Goal: Transaction & Acquisition: Purchase product/service

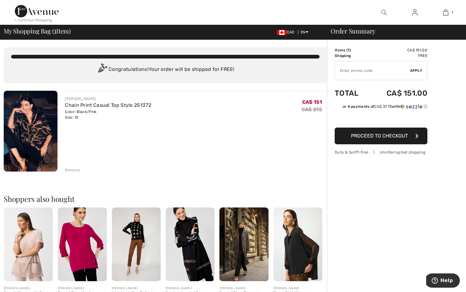
click at [416, 15] on img at bounding box center [415, 12] width 5 height 7
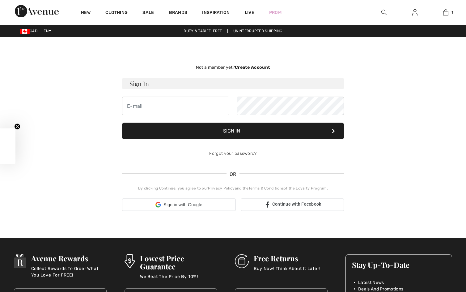
checkbox input "true"
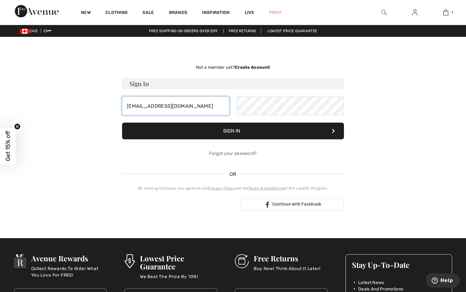
type input "lesliev55@gmail.com"
click at [208, 131] on button "Sign In" at bounding box center [233, 130] width 222 height 17
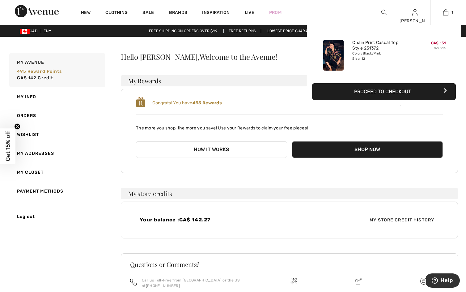
click at [410, 95] on button "Proceed to Checkout" at bounding box center [384, 91] width 144 height 17
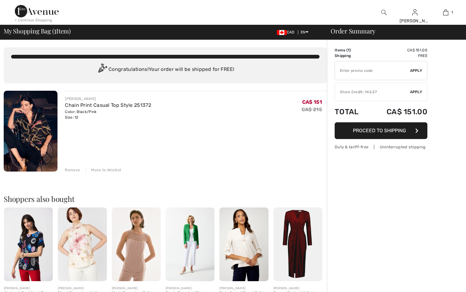
checkbox input "true"
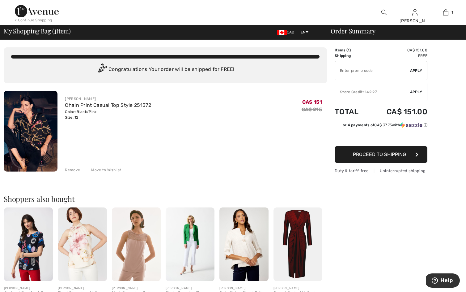
click at [378, 92] on div "Store Credit: 142.27" at bounding box center [372, 92] width 75 height 6
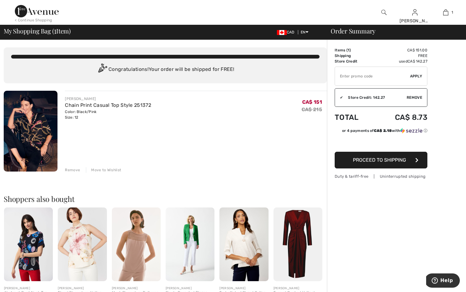
click at [370, 161] on span "Proceed to Shipping" at bounding box center [379, 160] width 53 height 6
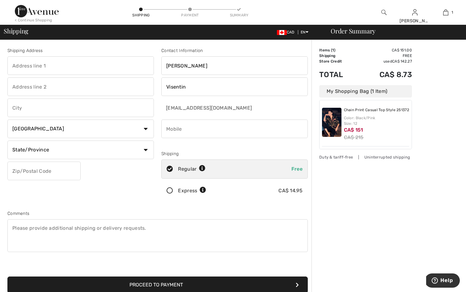
drag, startPoint x: 12, startPoint y: 65, endPoint x: 15, endPoint y: 66, distance: 3.3
type input "3-6 Tanner Cir"
type input "Unit 3"
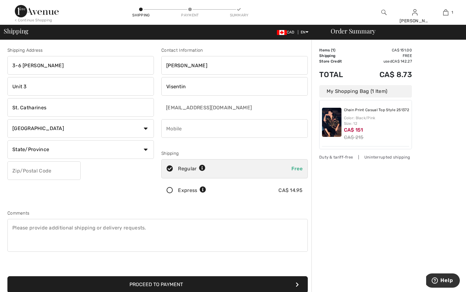
type input "St. Catharines"
select select "ON"
type input "L2N0A9"
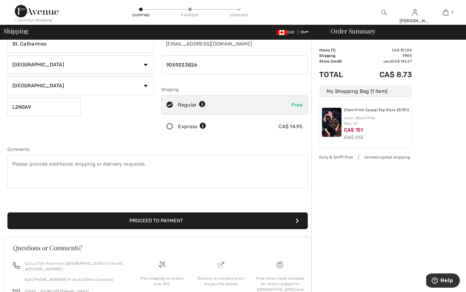
scroll to position [65, 0]
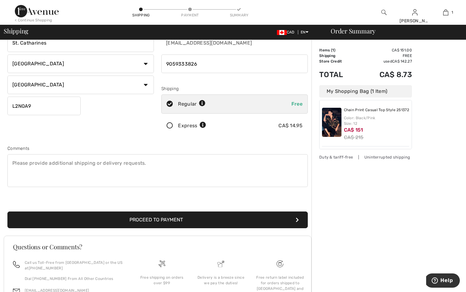
type input "9059333826"
click at [171, 217] on button "Proceed to Payment" at bounding box center [157, 219] width 301 height 17
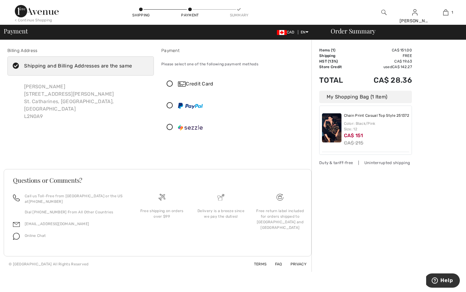
click at [170, 84] on icon at bounding box center [170, 84] width 16 height 6
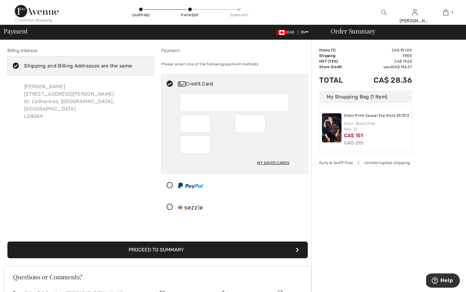
click at [185, 102] on div at bounding box center [234, 102] width 109 height 19
click at [199, 252] on button "Proceed to Summary" at bounding box center [157, 249] width 301 height 17
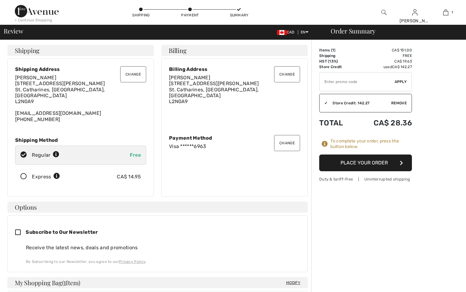
checkbox input "true"
click at [383, 161] on button "Place Your Order" at bounding box center [365, 162] width 93 height 17
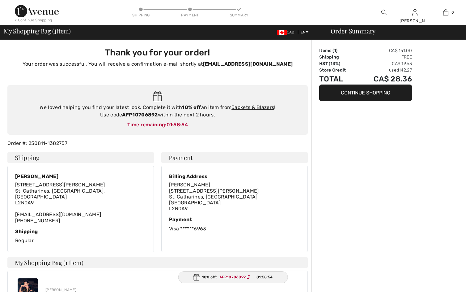
checkbox input "true"
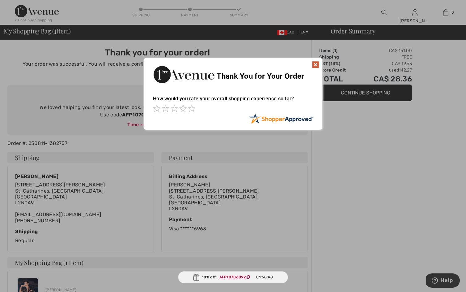
click at [317, 64] on img at bounding box center [315, 64] width 7 height 7
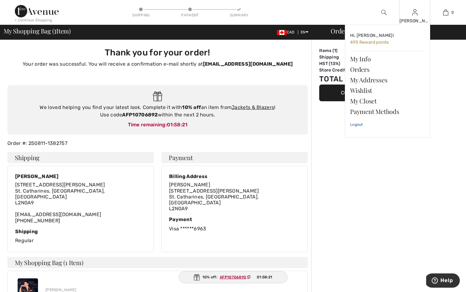
click at [360, 123] on link "Logout" at bounding box center [387, 124] width 75 height 15
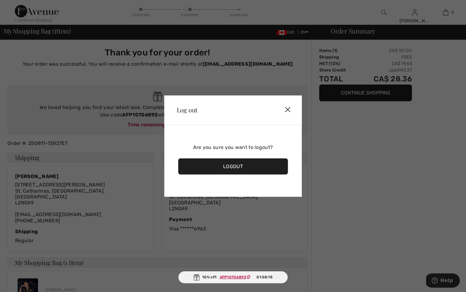
click at [232, 165] on div "Logout" at bounding box center [233, 166] width 110 height 16
